Goal: Transaction & Acquisition: Purchase product/service

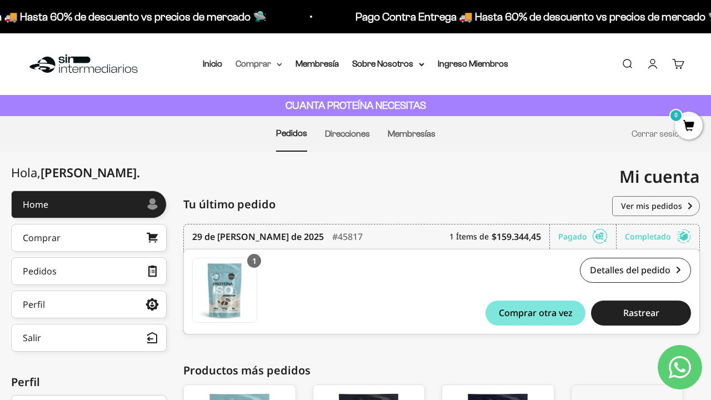
click at [250, 66] on summary "Comprar" at bounding box center [258, 64] width 47 height 14
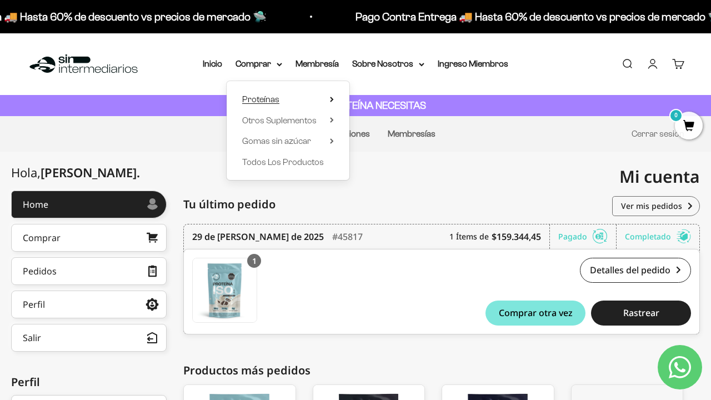
click at [267, 102] on span "Proteínas" at bounding box center [260, 98] width 37 height 9
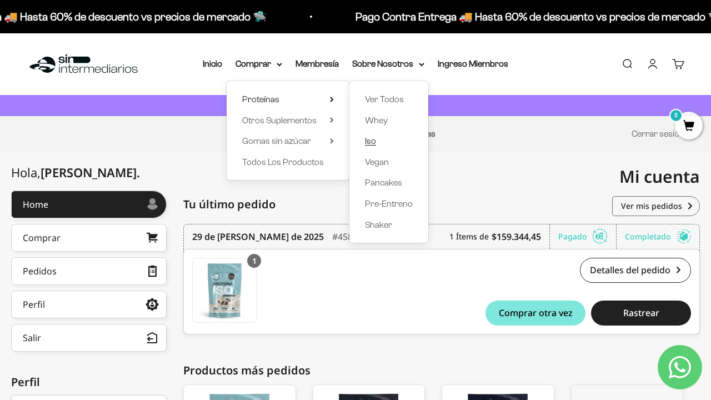
click at [371, 145] on link "Iso" at bounding box center [389, 141] width 48 height 14
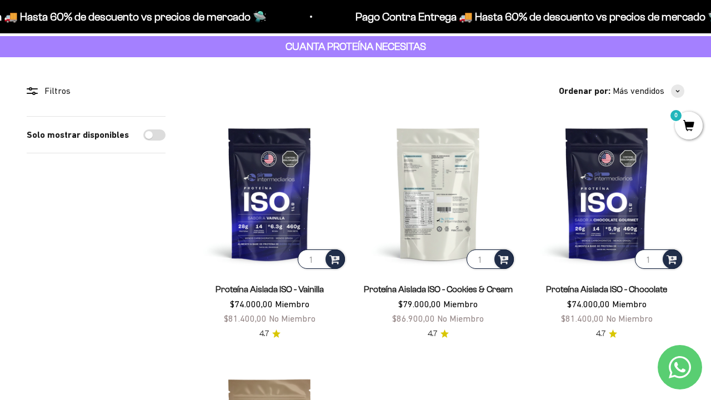
scroll to position [76, 0]
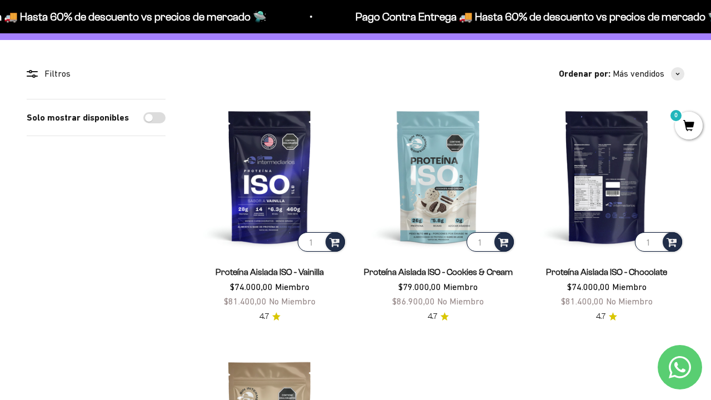
click at [625, 181] on img at bounding box center [606, 176] width 155 height 155
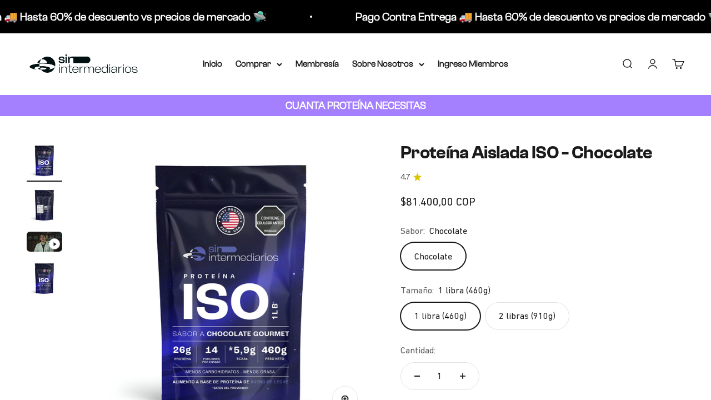
click at [528, 312] on label "2 libras (910g)" at bounding box center [527, 316] width 84 height 28
click at [400, 302] on input "2 libras (910g)" at bounding box center [400, 302] width 1 height 1
